Goal: Find specific page/section: Find specific page/section

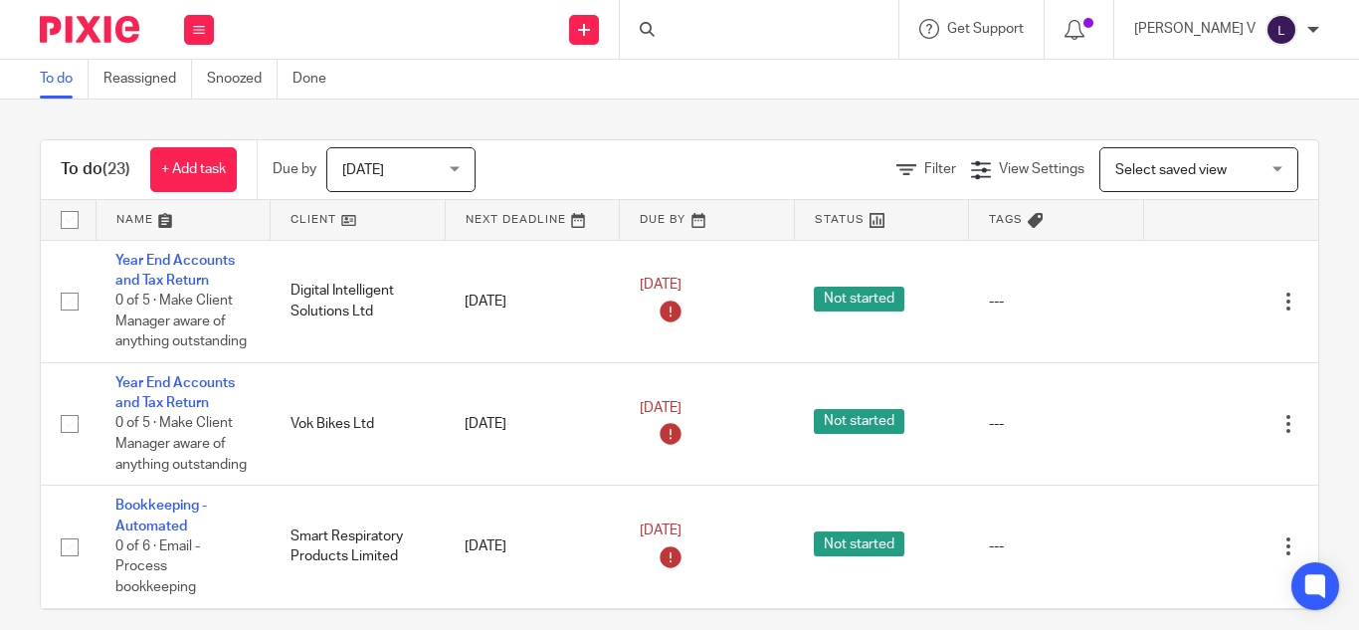
click at [741, 29] on div at bounding box center [759, 29] width 279 height 59
click at [730, 25] on input "Search" at bounding box center [749, 33] width 179 height 18
type input "p"
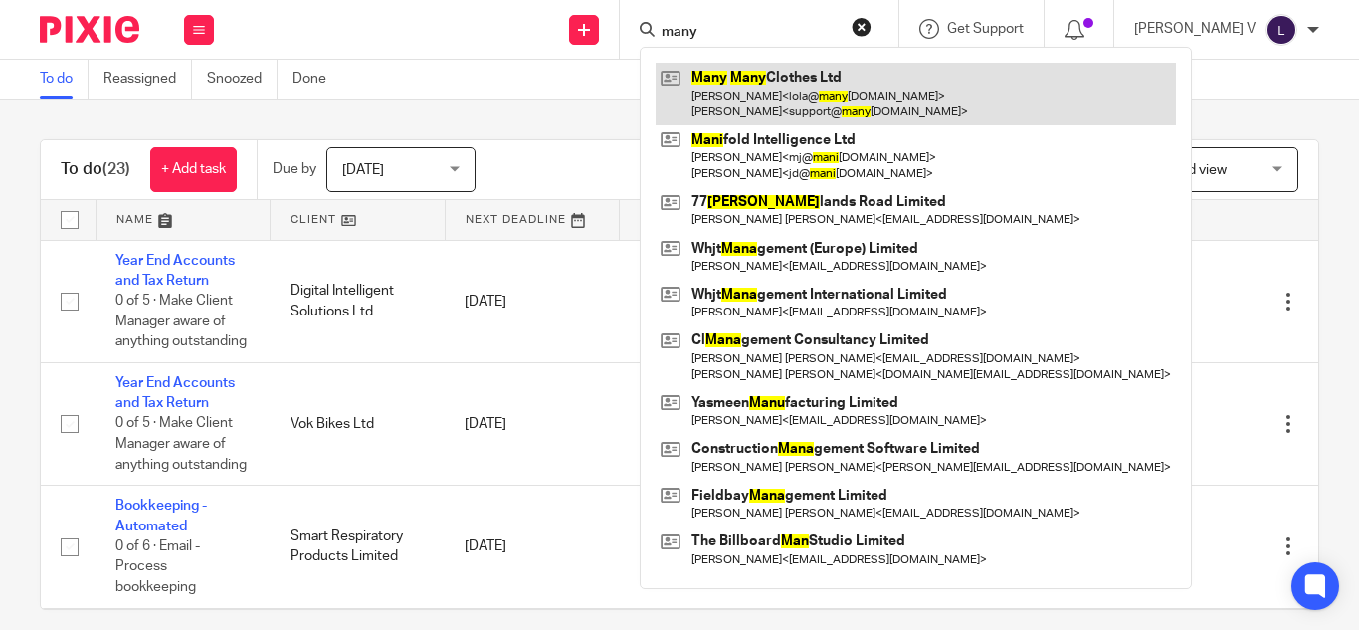
type input "many"
click at [761, 78] on link at bounding box center [916, 94] width 520 height 62
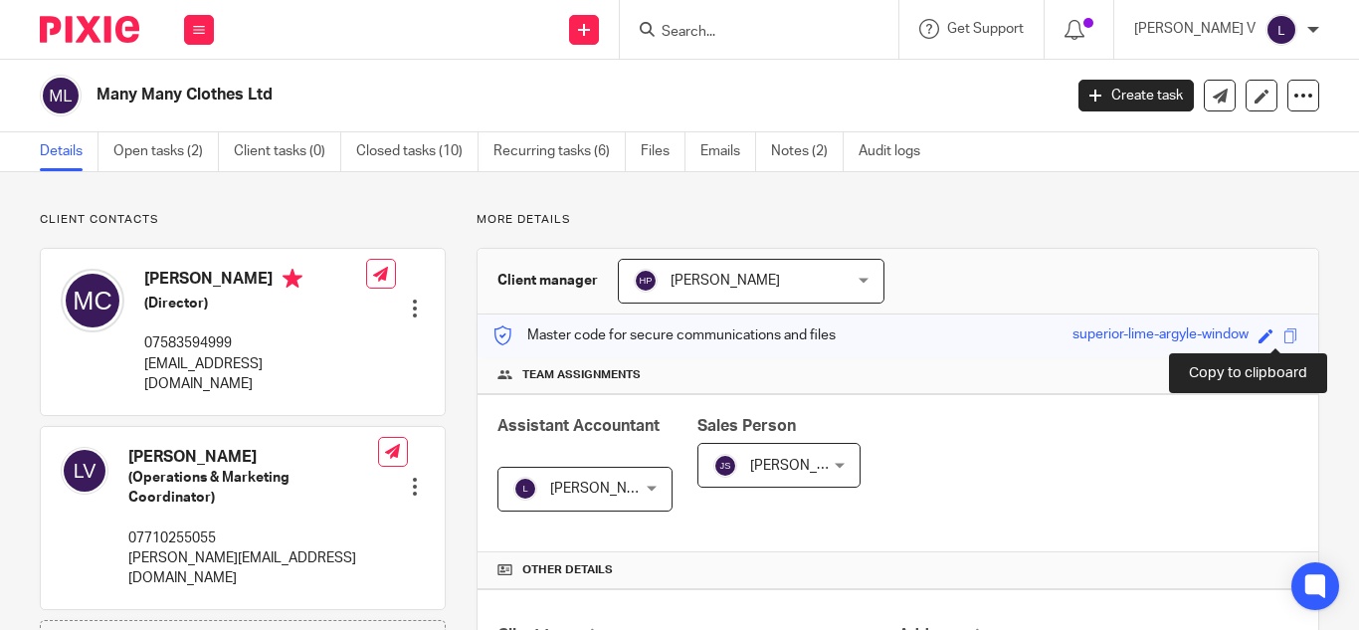
click at [1284, 329] on span at bounding box center [1291, 335] width 15 height 15
click at [1284, 336] on span at bounding box center [1291, 335] width 15 height 15
click at [1284, 333] on span at bounding box center [1291, 335] width 15 height 15
